Goal: Check status: Check status

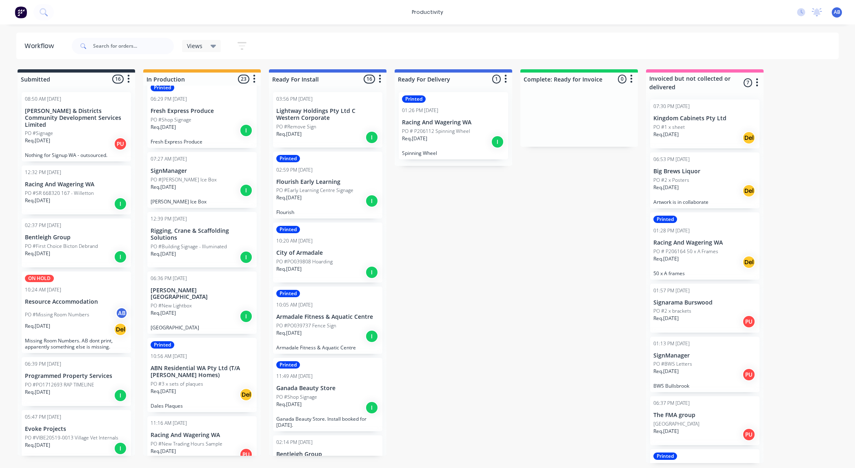
scroll to position [1067, 0]
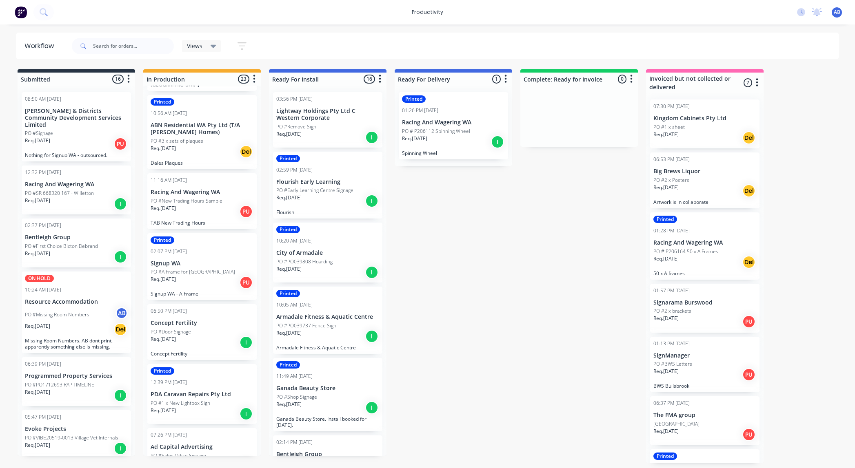
click at [222, 452] on div "PO #Sales Office Signage" at bounding box center [202, 455] width 103 height 7
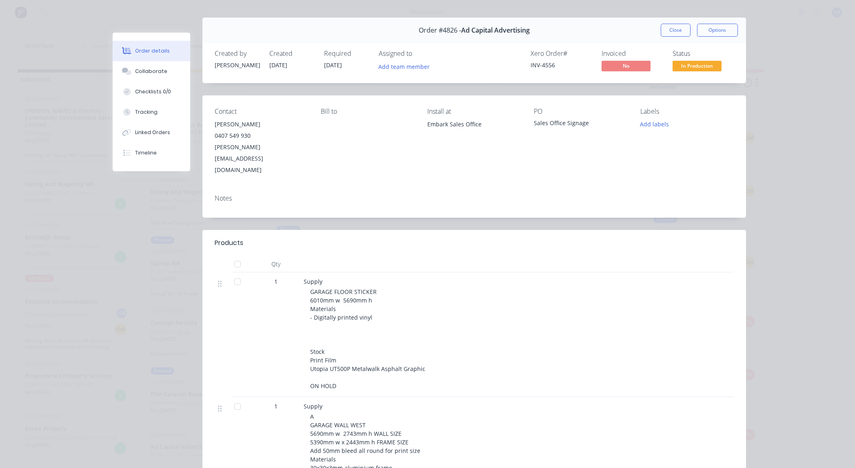
scroll to position [0, 0]
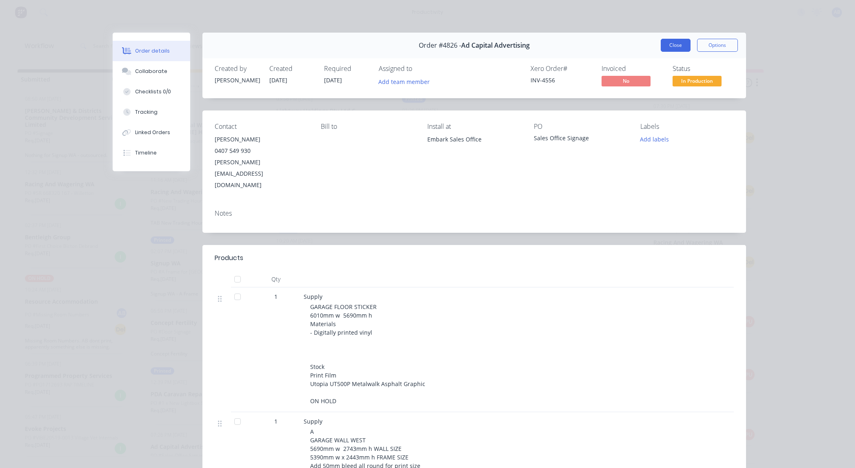
click at [668, 43] on button "Close" at bounding box center [676, 45] width 30 height 13
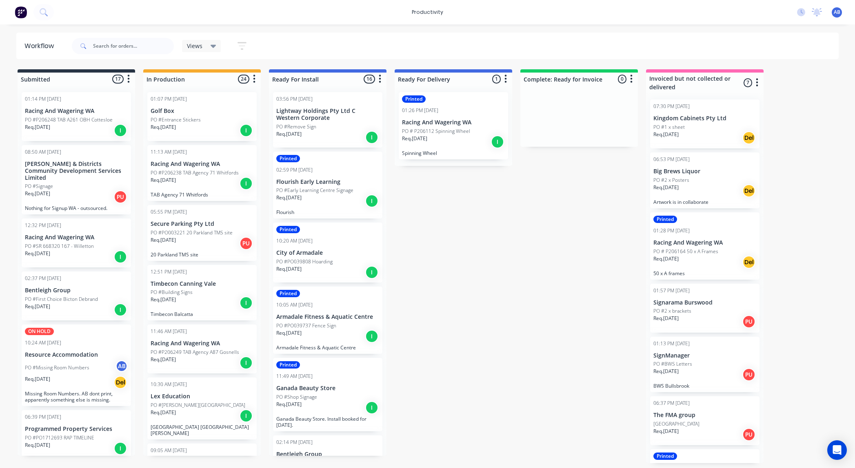
click at [193, 131] on div "Req. 10/10/25 I" at bounding box center [202, 131] width 103 height 14
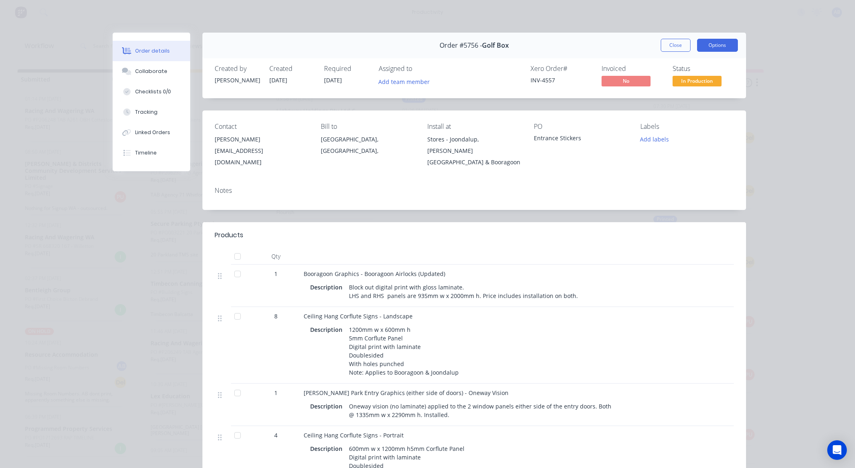
click at [714, 45] on button "Options" at bounding box center [717, 45] width 41 height 13
click at [686, 80] on div "Work Order" at bounding box center [694, 83] width 71 height 12
click at [683, 97] on div "Standard" at bounding box center [694, 99] width 71 height 12
